Goal: Information Seeking & Learning: Learn about a topic

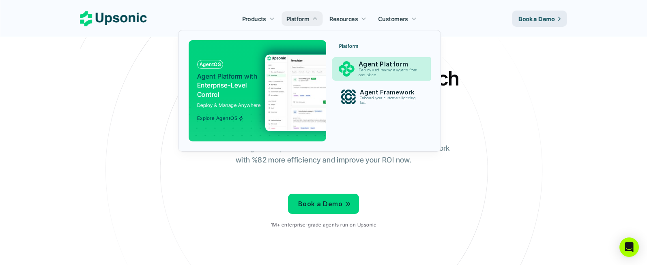
click at [377, 68] on p "Deploy and manage agents from one place" at bounding box center [390, 72] width 62 height 9
click at [361, 64] on p "Agent Platform" at bounding box center [390, 64] width 63 height 8
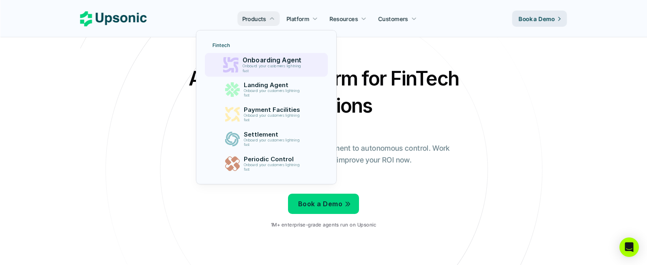
click at [258, 75] on div "Onboarding Agent Onboard your customers lightning fast" at bounding box center [273, 65] width 71 height 20
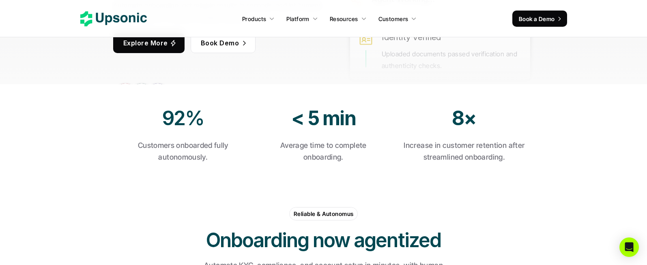
scroll to position [146, 0]
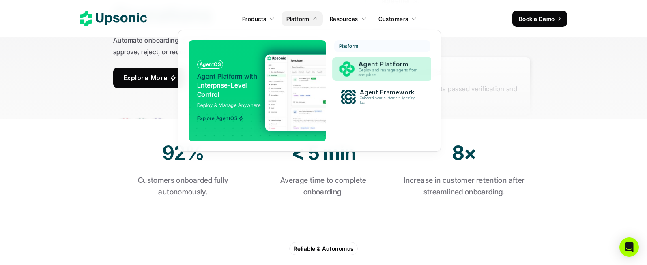
click at [366, 66] on p "Agent Platform" at bounding box center [390, 64] width 63 height 8
click at [363, 68] on p "Deploy and manage agents from one place" at bounding box center [389, 72] width 61 height 9
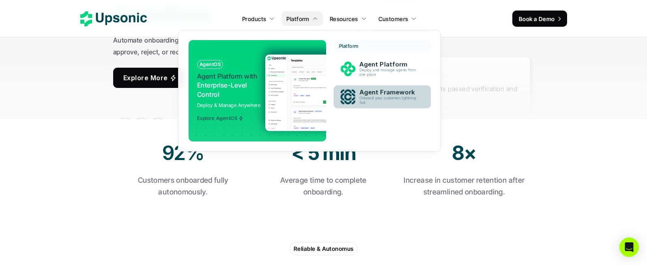
click at [363, 86] on link "Agent Framework Onboard your customers lightning fast" at bounding box center [381, 97] width 97 height 23
click at [364, 96] on p "Onboard your customers lightning fast" at bounding box center [390, 100] width 62 height 9
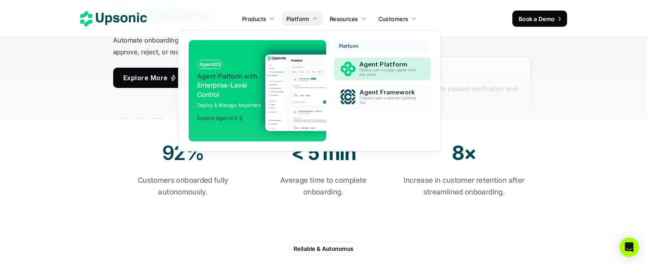
click at [367, 68] on p "Deploy and manage agents from one place" at bounding box center [389, 72] width 60 height 9
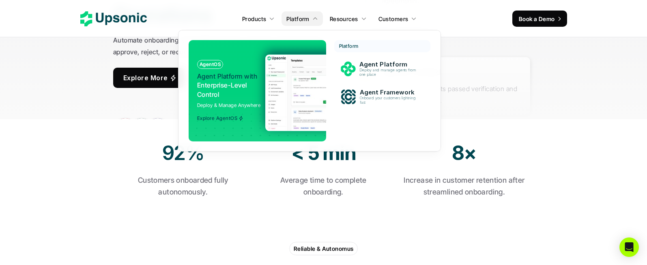
click at [276, 73] on img at bounding box center [344, 92] width 158 height 77
click at [379, 71] on p "Deploy and manage agents from one place" at bounding box center [388, 72] width 59 height 9
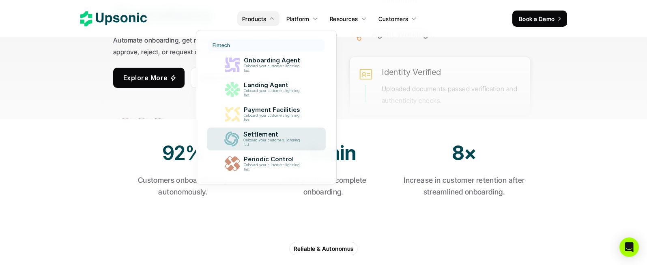
click at [257, 136] on p "Settlement" at bounding box center [273, 134] width 61 height 7
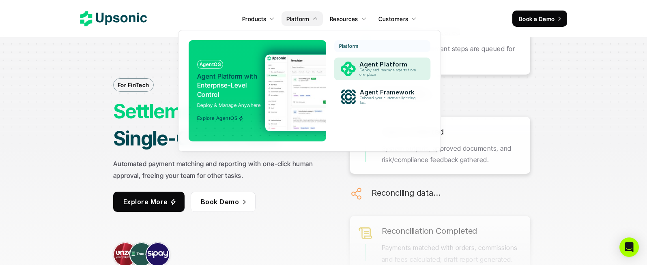
click at [376, 59] on div "Agent Platform Deploy and manage agents from one place" at bounding box center [389, 68] width 69 height 19
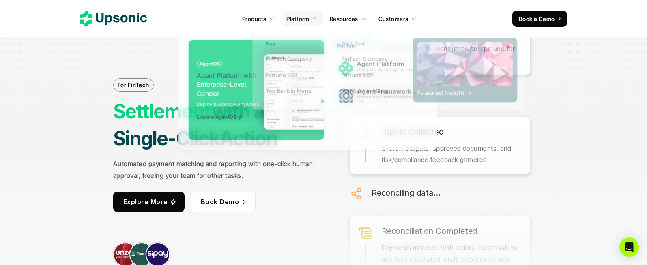
click at [333, 15] on p "Resources" at bounding box center [344, 19] width 28 height 9
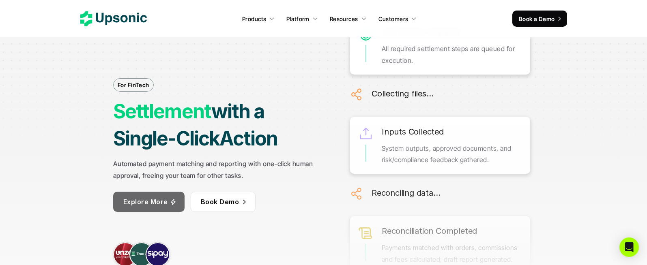
click at [142, 206] on p "Explore More" at bounding box center [145, 202] width 45 height 12
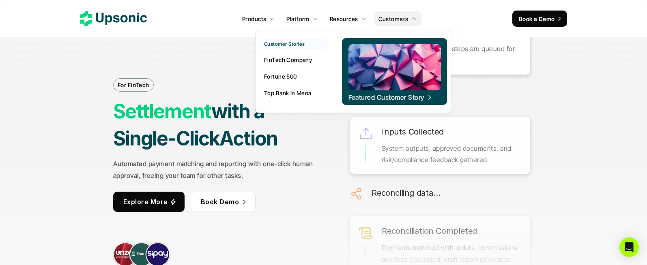
click at [279, 60] on p "FinTech Company" at bounding box center [288, 60] width 48 height 9
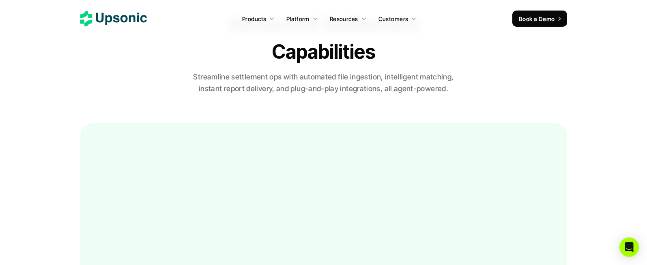
scroll to position [1406, 0]
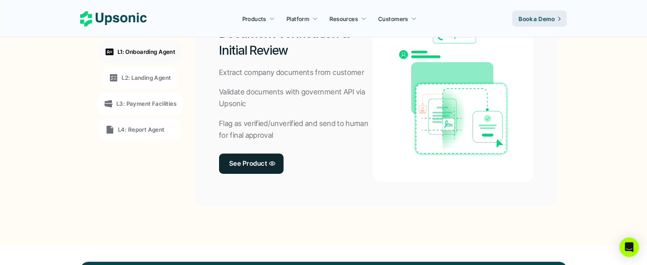
scroll to position [617, 0]
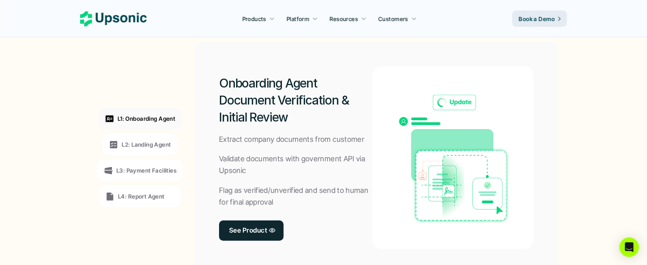
click at [144, 154] on div "L2: Landing Agent" at bounding box center [140, 145] width 74 height 22
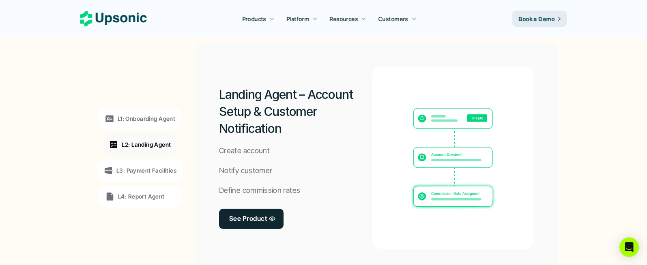
click at [126, 168] on p "L3: Payment Facilities" at bounding box center [146, 170] width 60 height 9
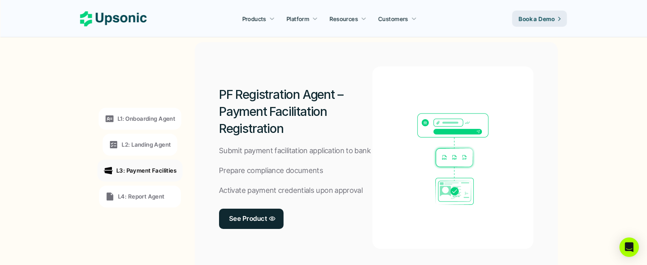
click at [129, 193] on p "L4: Report Agent" at bounding box center [141, 196] width 47 height 9
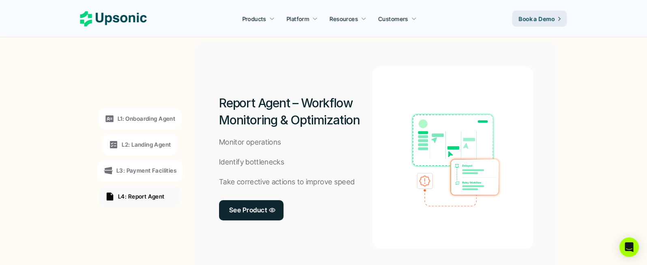
click at [150, 123] on div "L1: Onboarding Agent" at bounding box center [140, 119] width 71 height 10
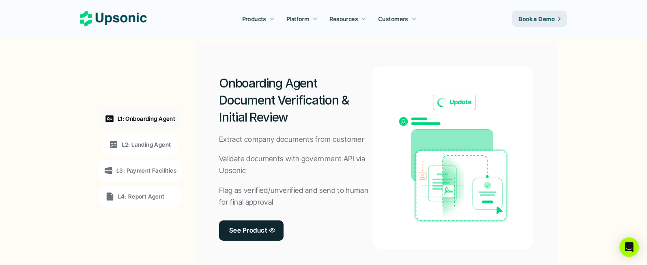
click at [141, 138] on div "L2: Landing Agent" at bounding box center [140, 145] width 74 height 22
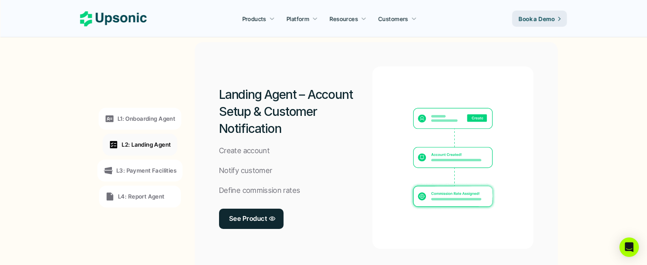
click at [152, 171] on p "L3: Payment Facilities" at bounding box center [146, 170] width 60 height 9
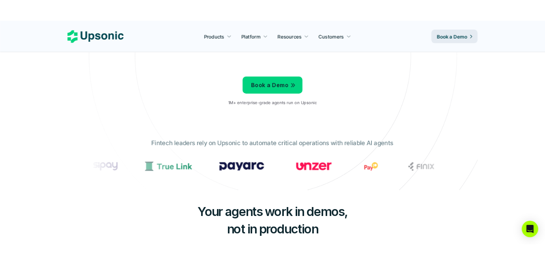
scroll to position [126, 0]
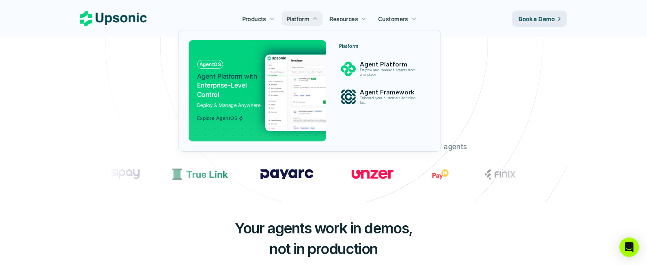
click at [307, 68] on img at bounding box center [344, 92] width 158 height 77
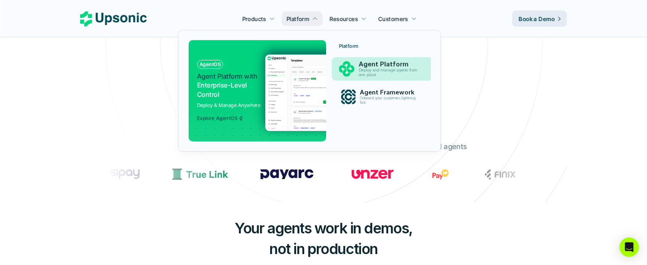
click at [363, 76] on p "Deploy and manage agents from one place" at bounding box center [390, 72] width 62 height 9
click at [366, 94] on p "Agent Framework" at bounding box center [389, 92] width 60 height 7
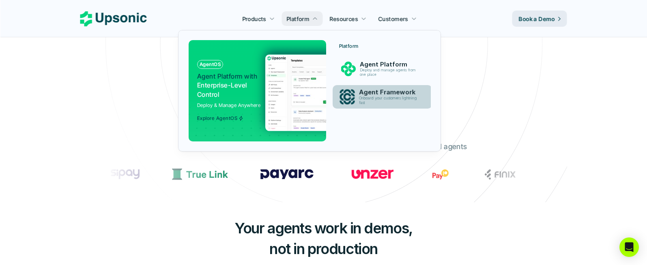
click at [366, 94] on p "Agent Framework" at bounding box center [390, 93] width 62 height 8
click at [369, 75] on p "Deploy and manage agents from one place" at bounding box center [388, 72] width 59 height 9
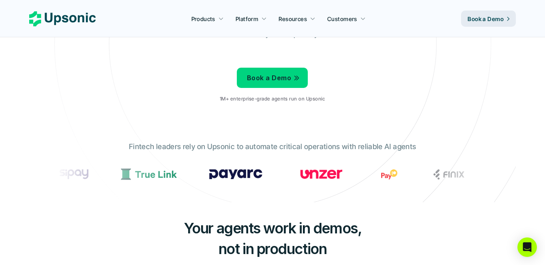
click at [508, 21] on icon at bounding box center [508, 18] width 6 height 7
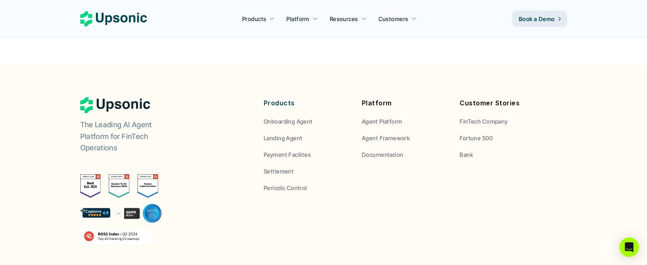
scroll to position [350, 0]
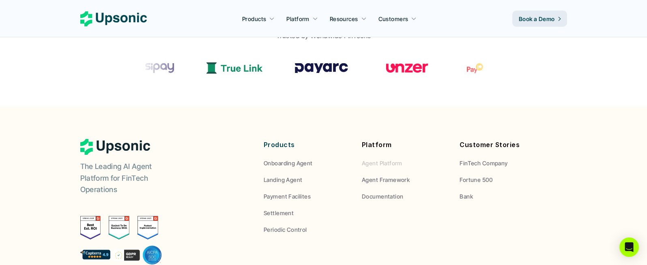
click at [380, 162] on p "Agent Platform" at bounding box center [382, 163] width 41 height 9
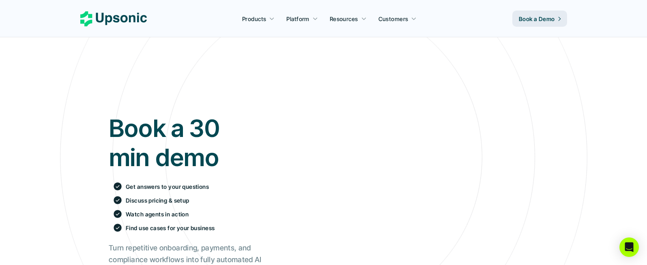
scroll to position [0, 0]
